Goal: Check status: Check status

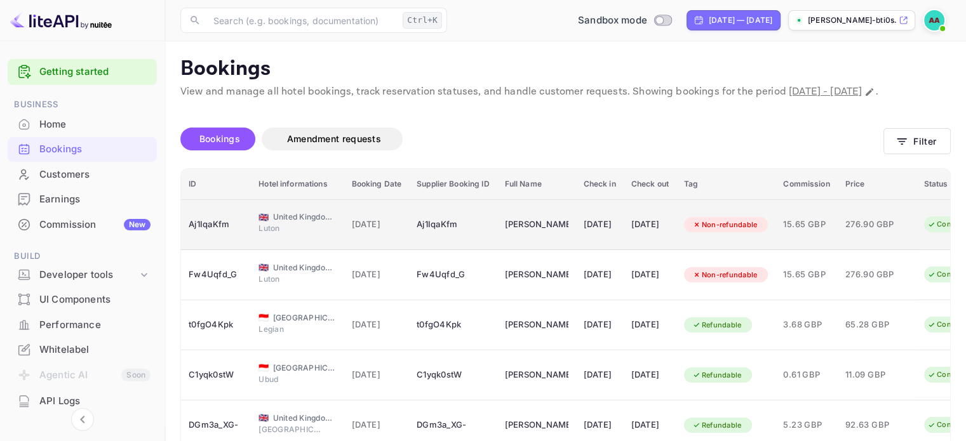
click at [481, 250] on td "Aj1IqaKfm" at bounding box center [453, 224] width 88 height 51
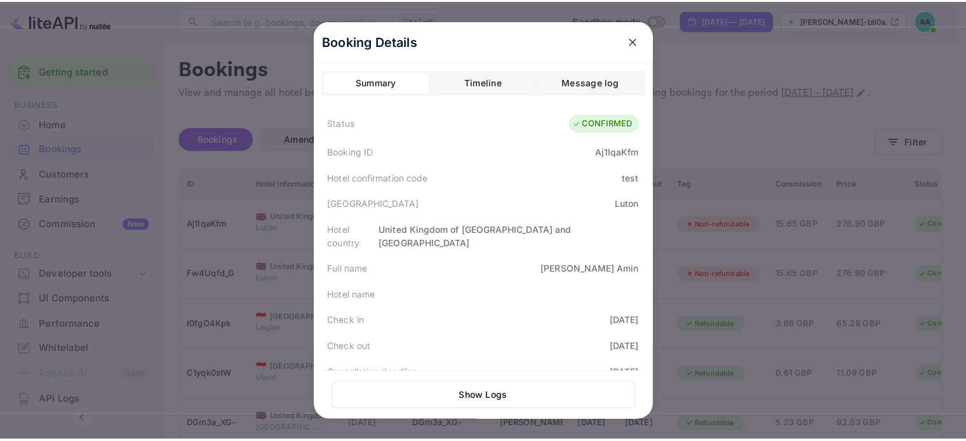
scroll to position [380, 0]
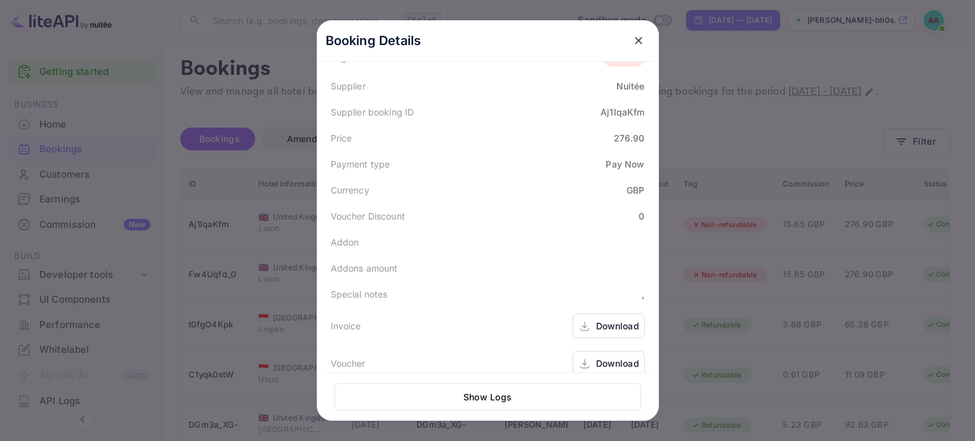
click at [596, 319] on div "Download" at bounding box center [617, 325] width 43 height 13
click at [768, 74] on div at bounding box center [487, 220] width 975 height 441
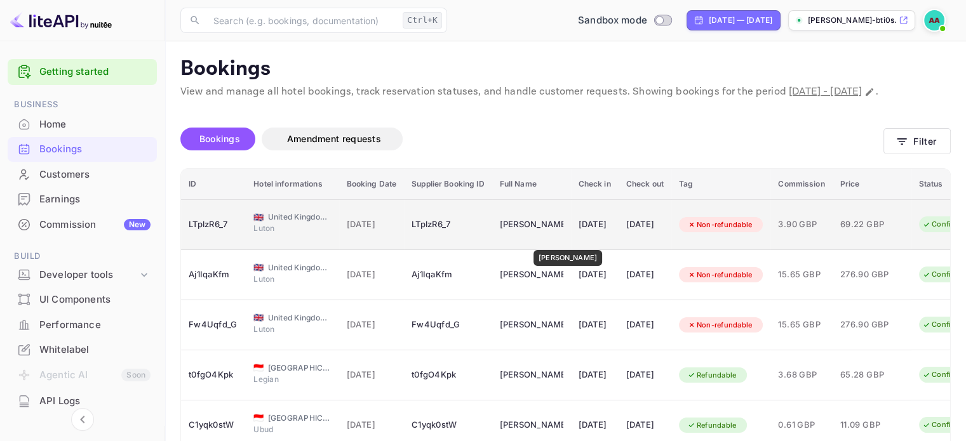
click at [561, 235] on div "[PERSON_NAME]" at bounding box center [532, 225] width 64 height 20
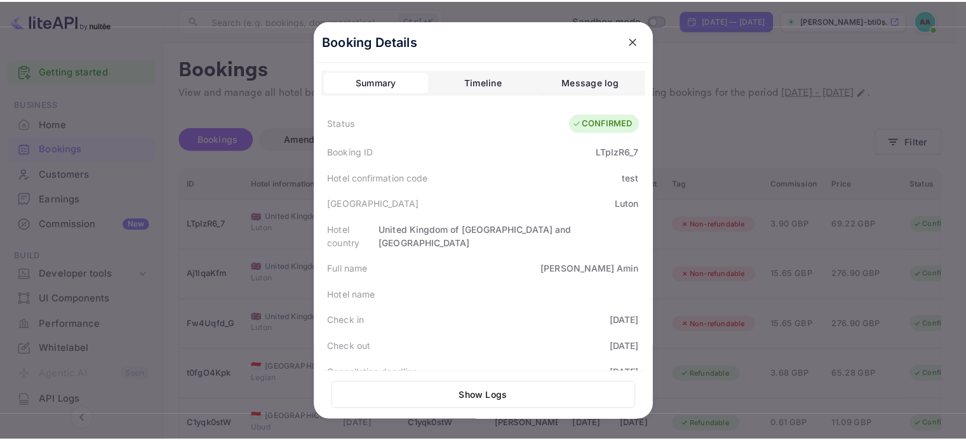
scroll to position [380, 0]
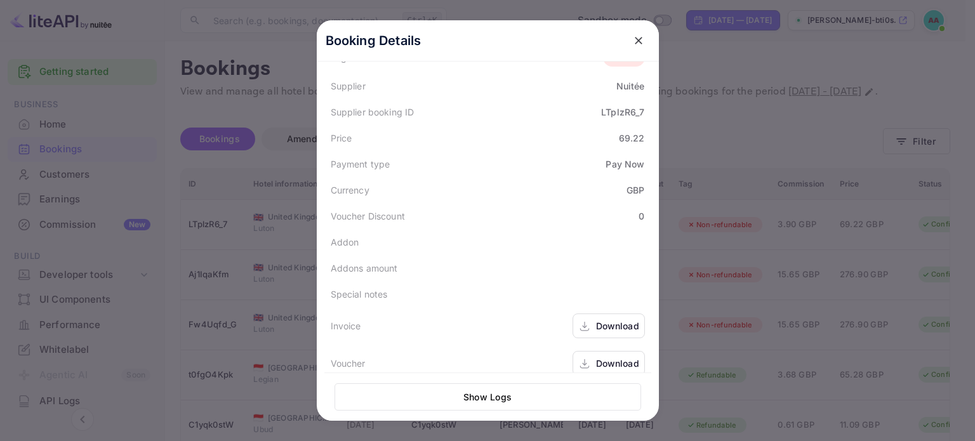
click at [611, 319] on div "Download" at bounding box center [617, 325] width 43 height 13
click at [754, 110] on div at bounding box center [487, 220] width 975 height 441
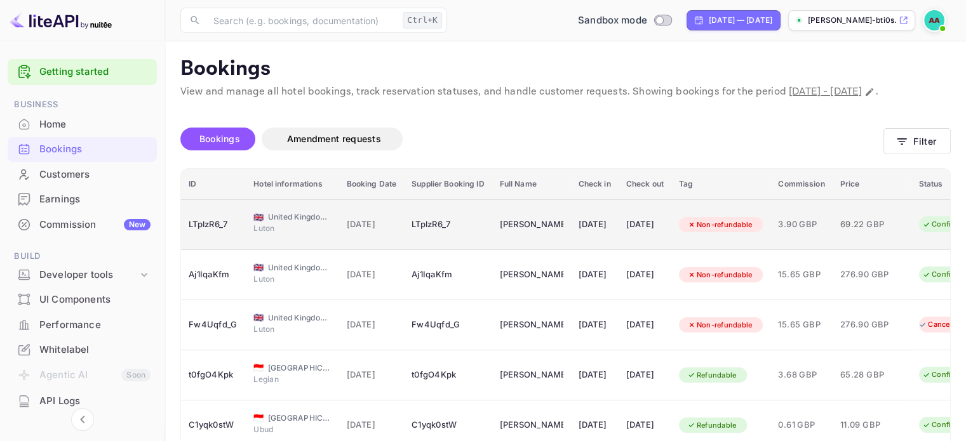
click at [484, 235] on div "LTplzR6_7" at bounding box center [448, 225] width 72 height 20
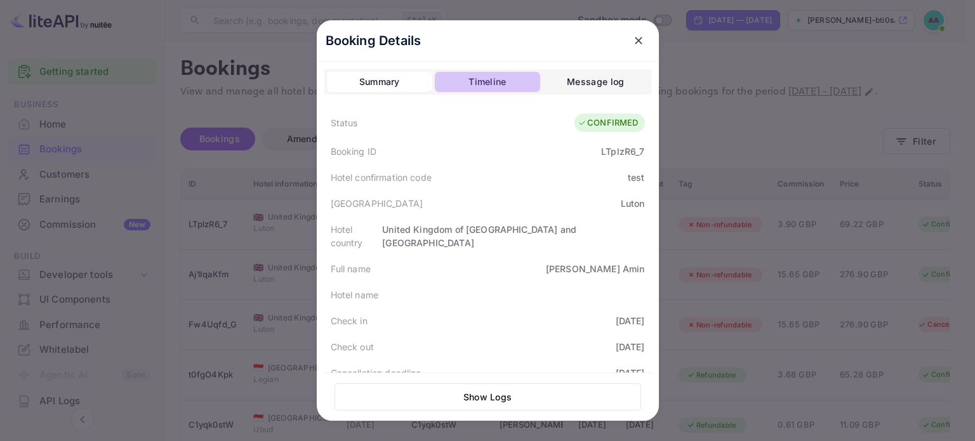
click at [481, 86] on div "Timeline" at bounding box center [487, 81] width 37 height 15
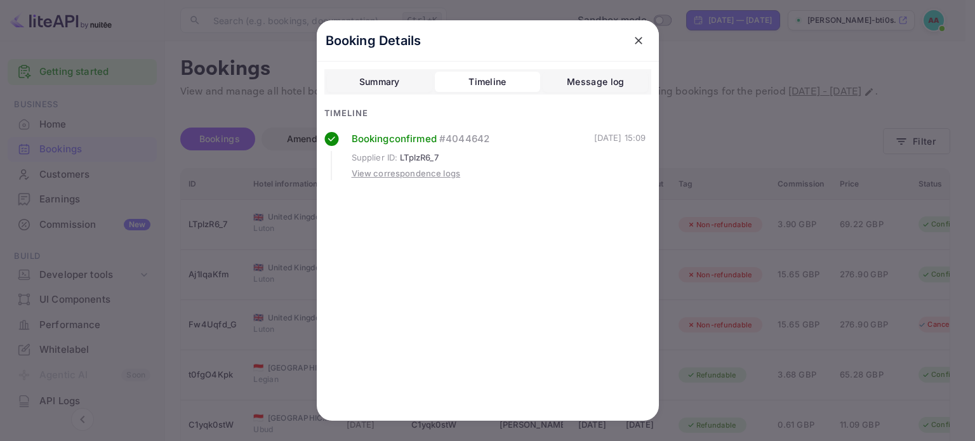
click at [705, 157] on div at bounding box center [487, 220] width 975 height 441
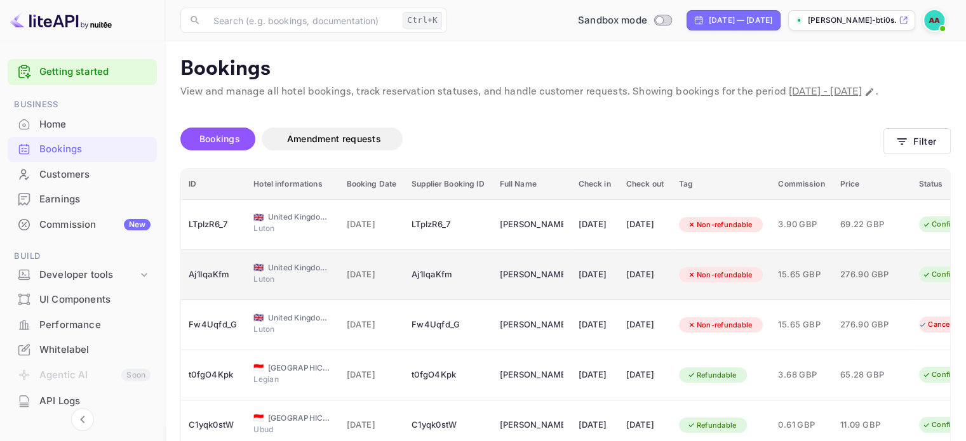
click at [610, 285] on div "[DATE]" at bounding box center [595, 275] width 32 height 20
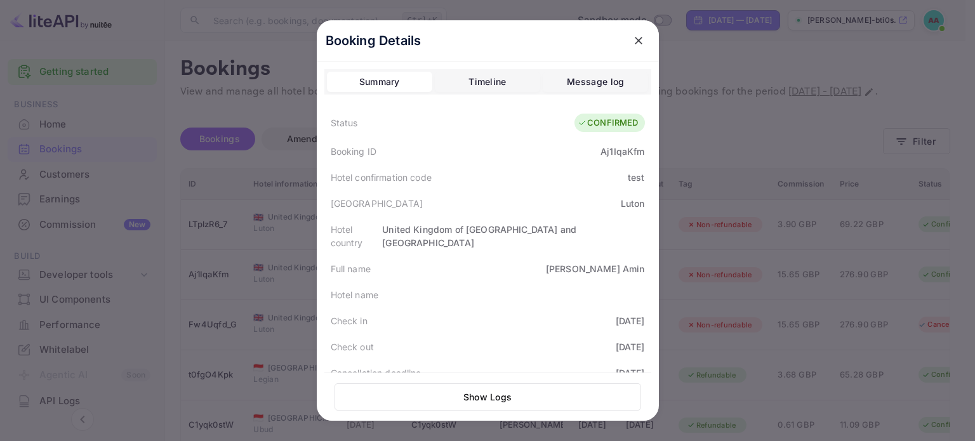
click at [472, 67] on div "Booking Details Summary Timeline Message log Status CONFIRMED Booking ID Aj1Iqa…" at bounding box center [488, 256] width 342 height 472
click at [487, 90] on button "Timeline" at bounding box center [487, 82] width 105 height 20
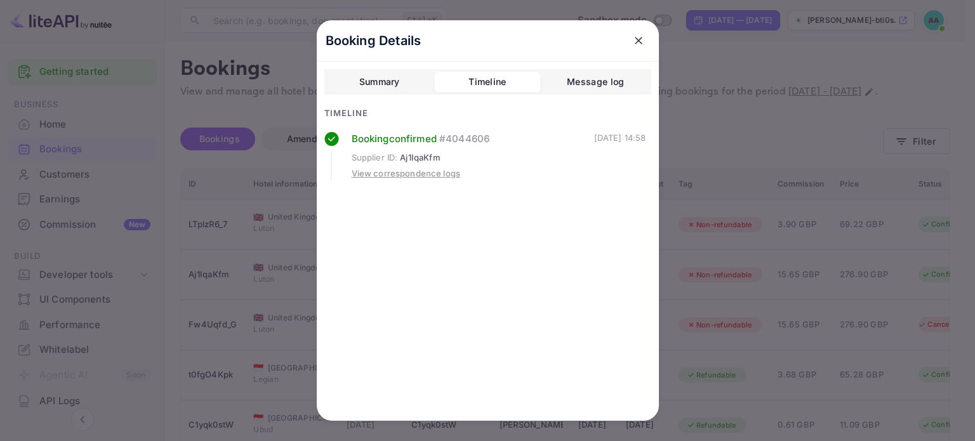
click at [723, 138] on div at bounding box center [487, 220] width 975 height 441
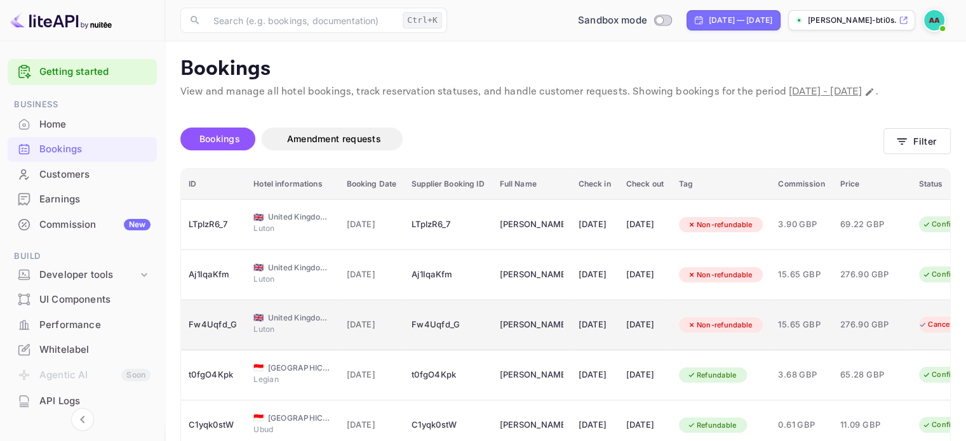
click at [600, 351] on td "[DATE]" at bounding box center [595, 325] width 48 height 50
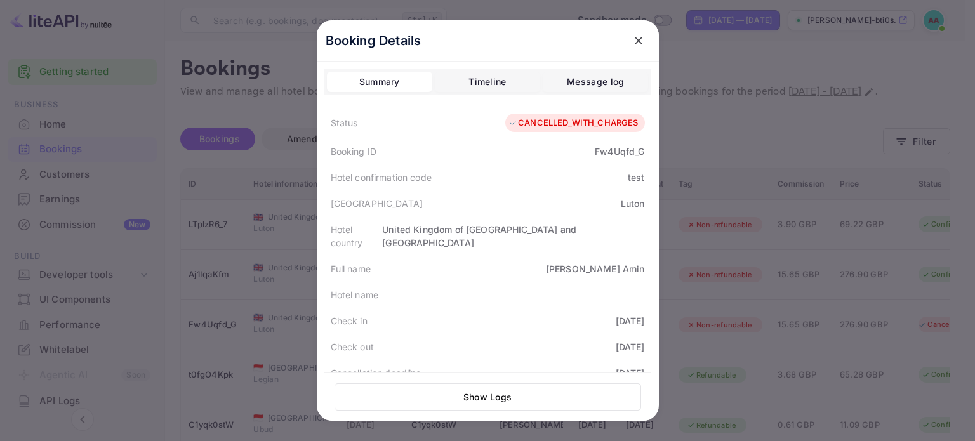
click at [462, 95] on div "Summary Timeline Message log Status CANCELLED_WITH_CHARGES Booking ID Fw4Uqfd_G…" at bounding box center [488, 442] width 327 height 747
click at [481, 88] on div "Timeline" at bounding box center [487, 81] width 37 height 15
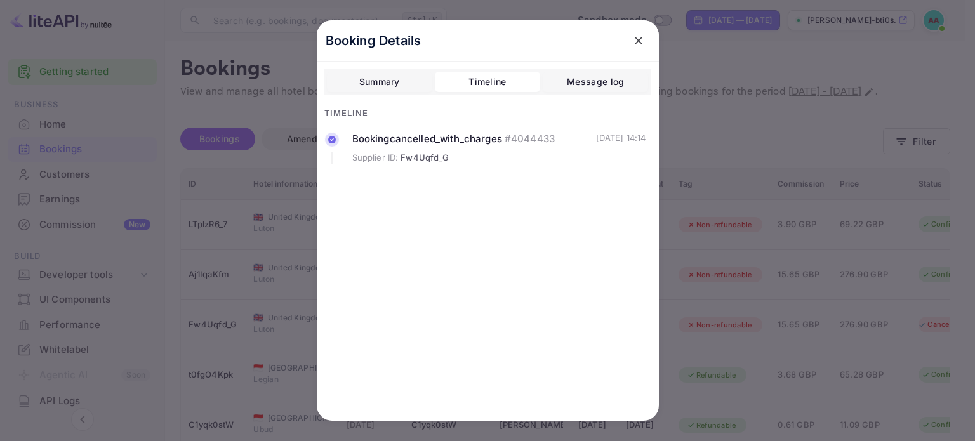
click at [422, 84] on button "Summary" at bounding box center [379, 82] width 105 height 20
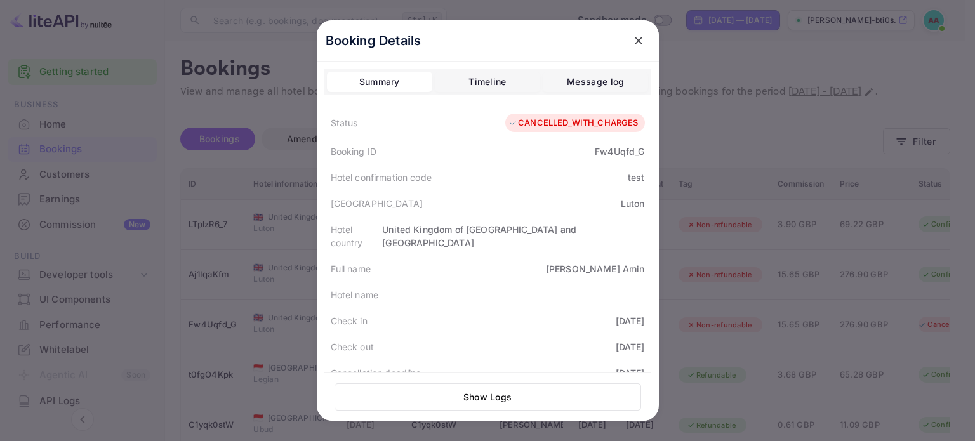
click at [728, 160] on div at bounding box center [487, 220] width 975 height 441
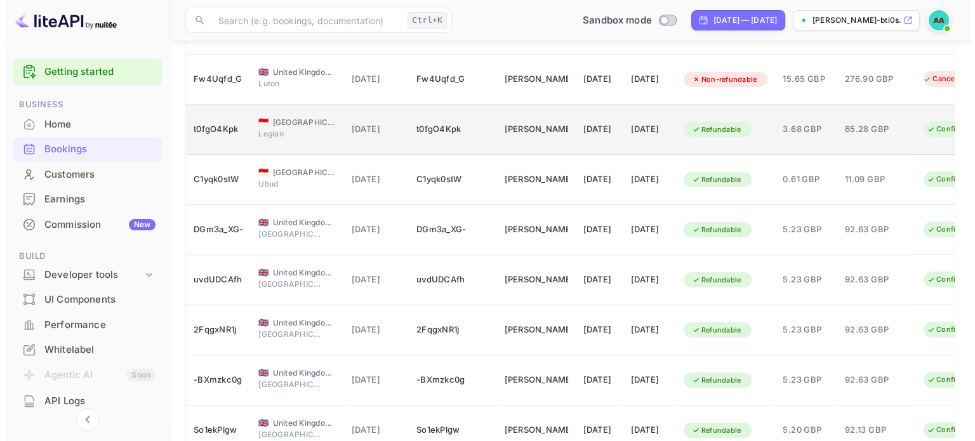
scroll to position [254, 0]
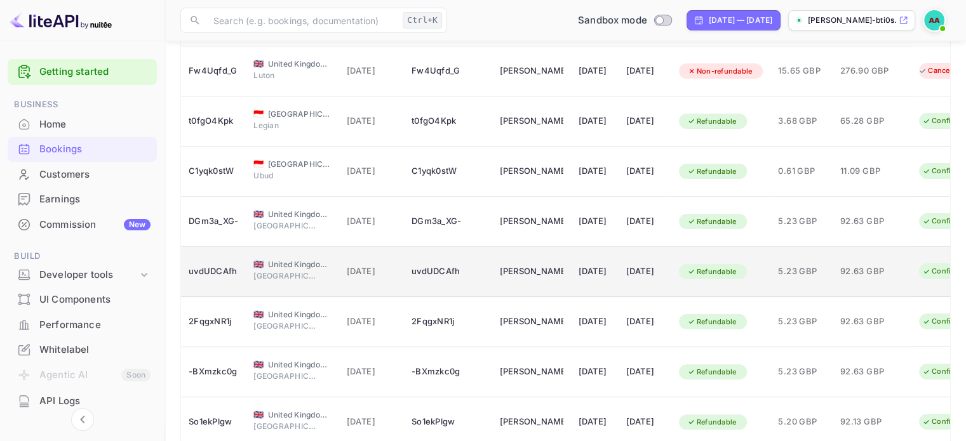
click at [433, 282] on div "uvdUDCAfh" at bounding box center [448, 272] width 72 height 20
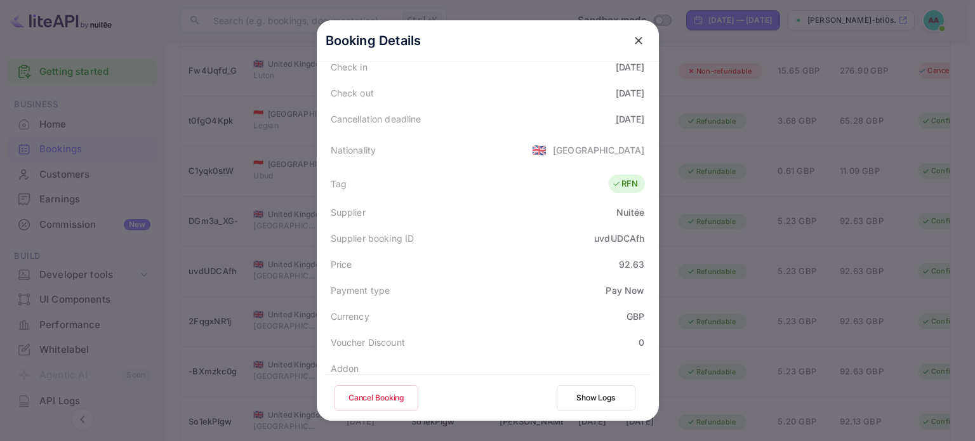
click at [227, 324] on div at bounding box center [487, 220] width 975 height 441
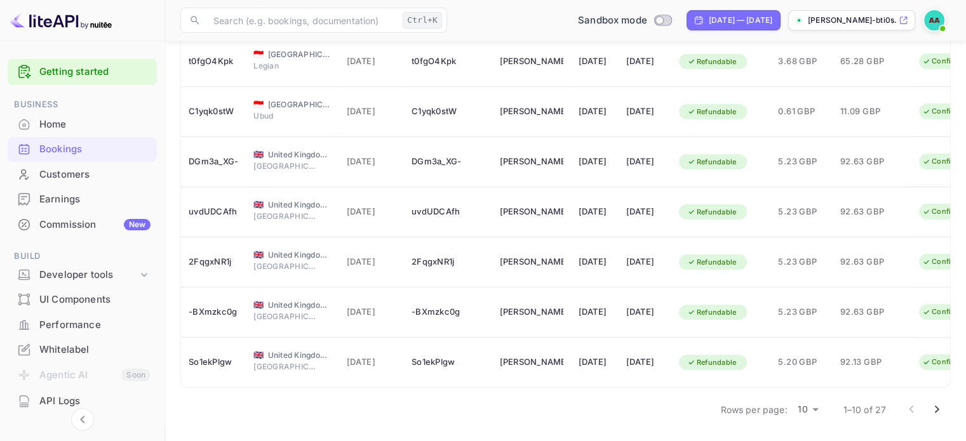
scroll to position [337, 0]
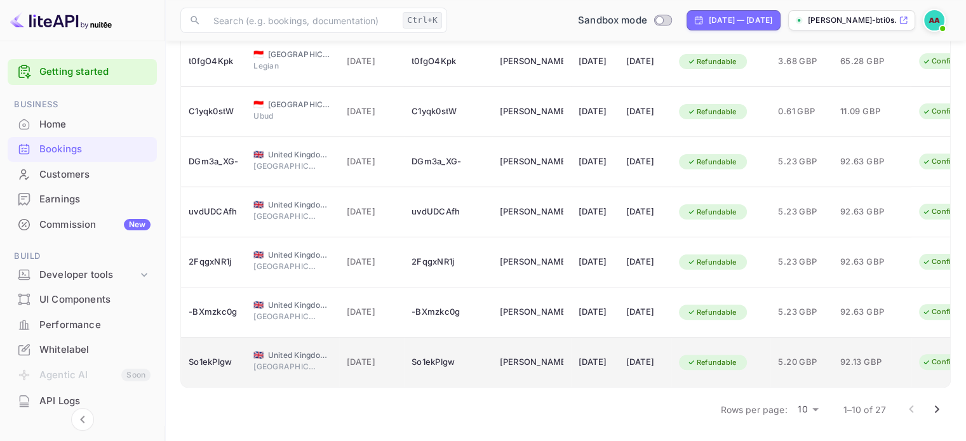
click at [664, 352] on div "[DATE]" at bounding box center [644, 362] width 37 height 20
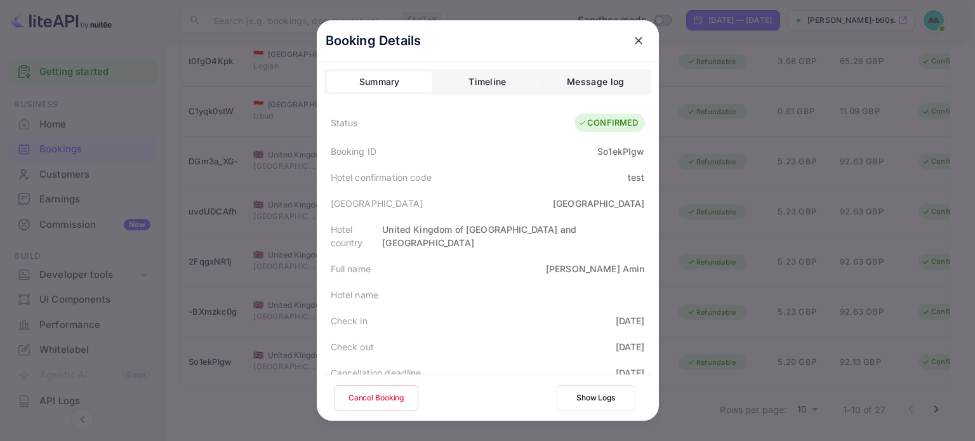
click at [227, 384] on div at bounding box center [487, 220] width 975 height 441
